Goal: Information Seeking & Learning: Learn about a topic

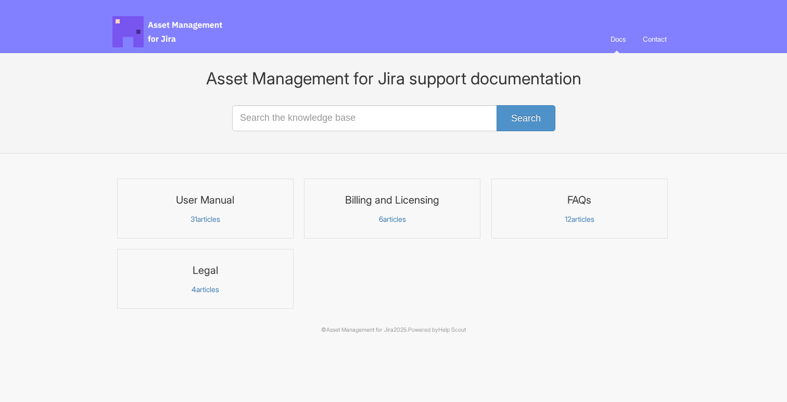
click at [254, 209] on link "User Manual 31 articles" at bounding box center [205, 209] width 177 height 60
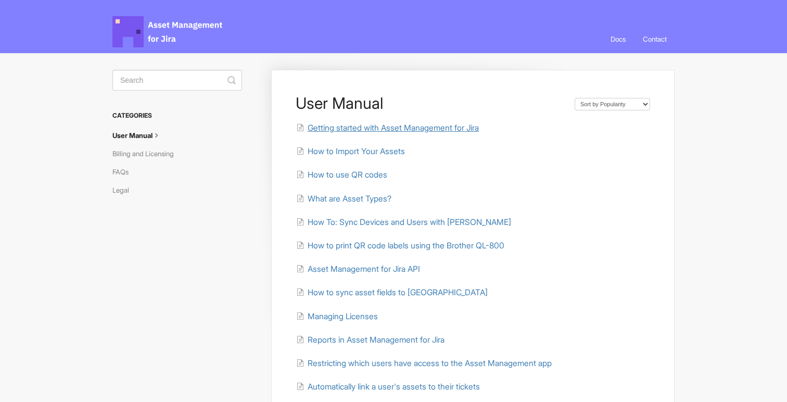
click at [388, 129] on span "Getting started with Asset Management for Jira" at bounding box center [393, 128] width 171 height 10
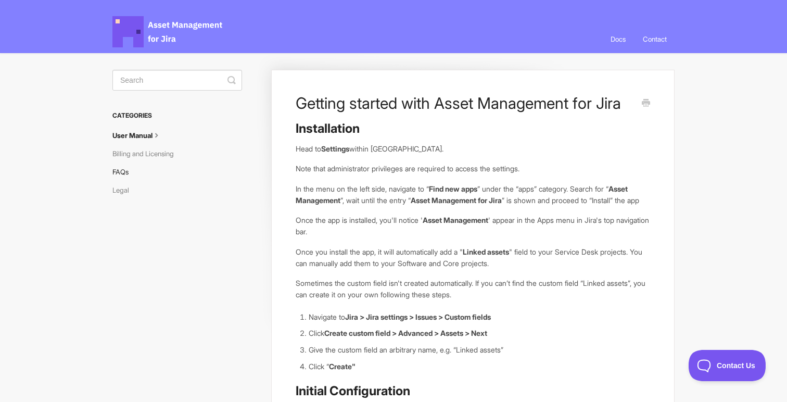
click at [119, 171] on link "FAQs" at bounding box center [124, 172] width 24 height 17
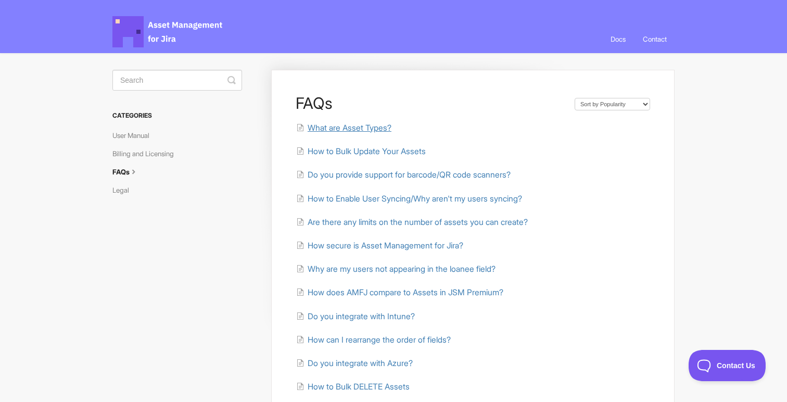
click at [377, 126] on span "What are Asset Types?" at bounding box center [350, 128] width 84 height 10
